Goal: Transaction & Acquisition: Purchase product/service

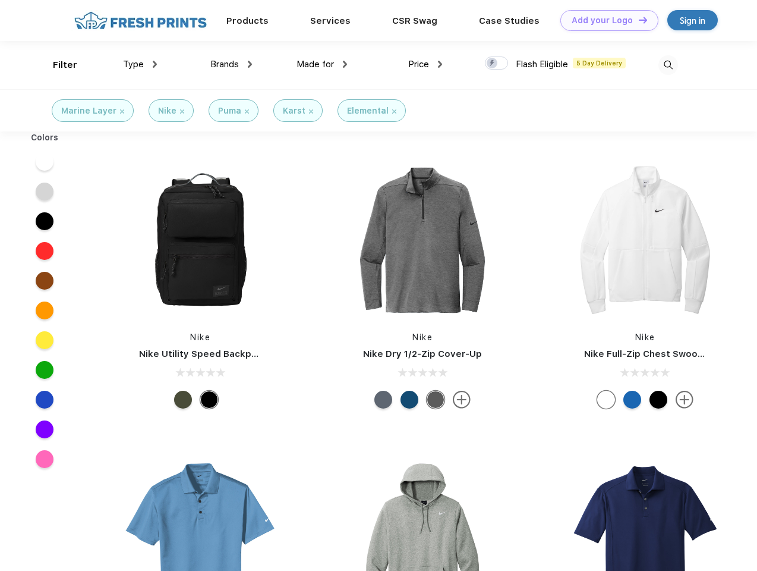
click at [605, 20] on link "Add your Logo Design Tool" at bounding box center [609, 20] width 98 height 21
click at [0, 0] on div "Design Tool" at bounding box center [0, 0] width 0 height 0
click at [638, 20] on link "Add your Logo Design Tool" at bounding box center [609, 20] width 98 height 21
click at [57, 65] on div "Filter" at bounding box center [65, 65] width 24 height 14
click at [140, 64] on span "Type" at bounding box center [133, 64] width 21 height 11
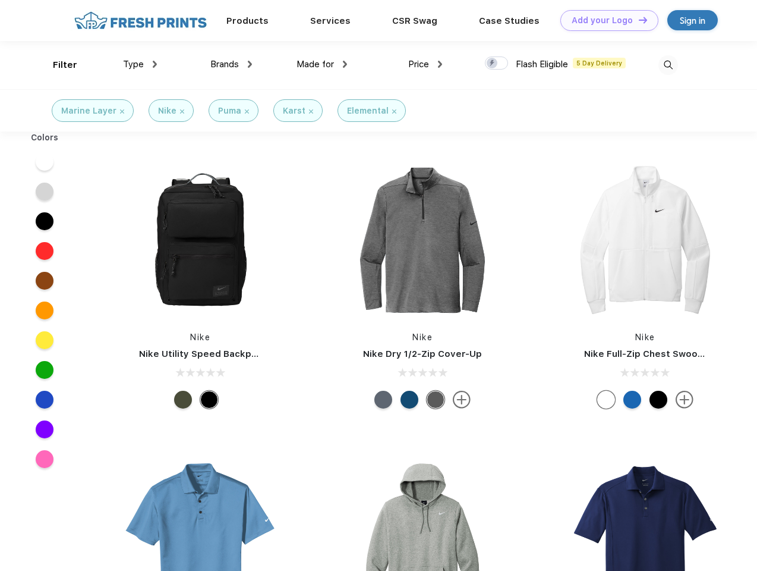
click at [231, 64] on span "Brands" at bounding box center [224, 64] width 29 height 11
click at [322, 64] on span "Made for" at bounding box center [315, 64] width 37 height 11
click at [426, 64] on span "Price" at bounding box center [418, 64] width 21 height 11
click at [497, 64] on div at bounding box center [496, 62] width 23 height 13
click at [493, 64] on input "checkbox" at bounding box center [489, 60] width 8 height 8
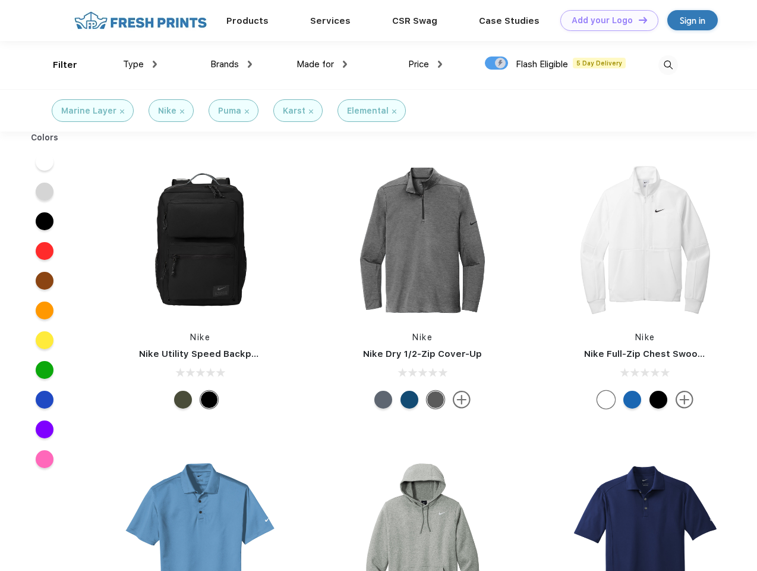
click at [668, 65] on img at bounding box center [669, 65] width 20 height 20
